Goal: Entertainment & Leisure: Consume media (video, audio)

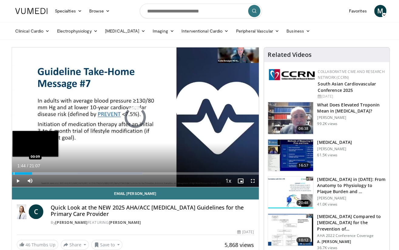
click at [14, 172] on div "Progress Bar" at bounding box center [14, 172] width 1 height 2
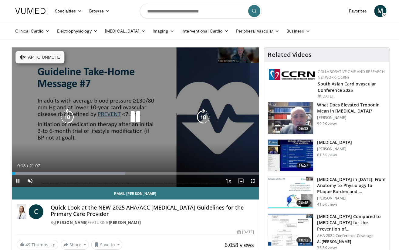
click at [25, 57] on button "Tap to unmute" at bounding box center [39, 57] width 49 height 12
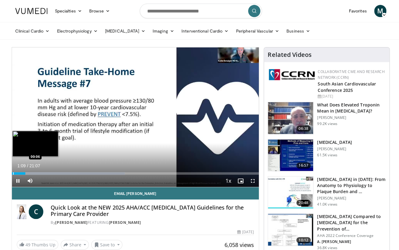
click at [13, 173] on div "Progress Bar" at bounding box center [13, 172] width 1 height 2
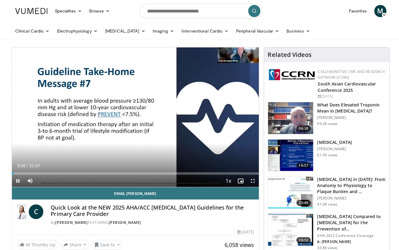
click at [17, 180] on span "Video Player" at bounding box center [18, 179] width 12 height 12
click at [252, 179] on span "Video Player" at bounding box center [251, 179] width 12 height 12
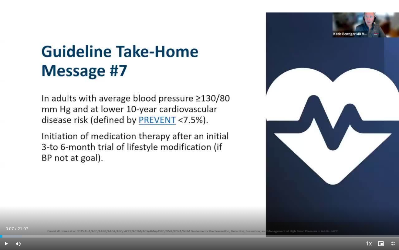
click at [6, 244] on span "Video Player" at bounding box center [6, 243] width 12 height 12
click at [5, 243] on span "Video Player" at bounding box center [6, 243] width 12 height 12
click at [310, 16] on div "10 seconds Tap to unmute" at bounding box center [199, 124] width 399 height 249
